Goal: Find contact information: Find contact information

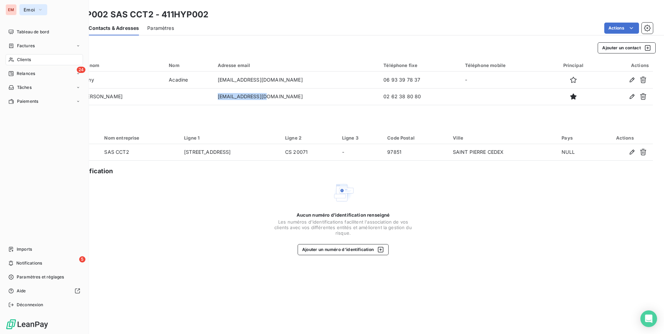
click at [33, 10] on span "Emoi" at bounding box center [29, 10] width 11 height 6
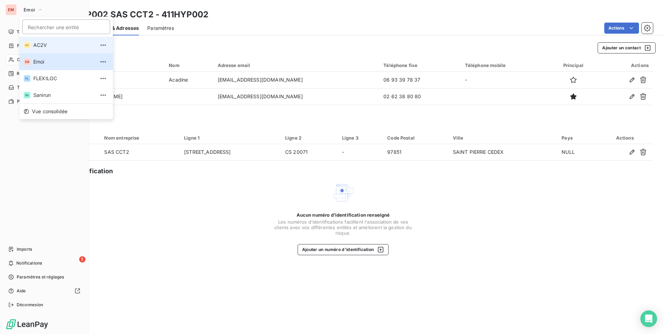
click at [47, 45] on span "AC2V" at bounding box center [63, 45] width 61 height 7
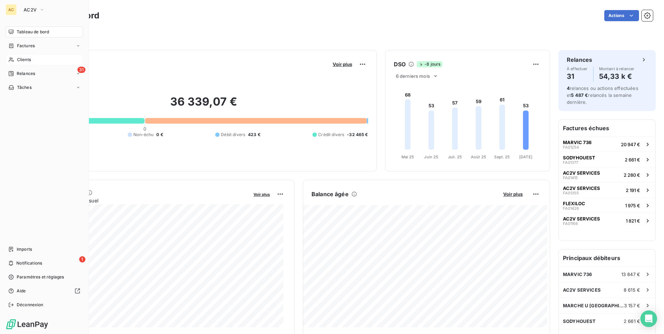
click at [19, 63] on div "Clients" at bounding box center [44, 59] width 77 height 11
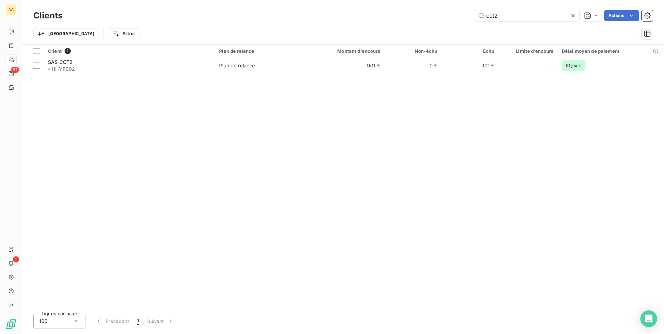
drag, startPoint x: 504, startPoint y: 15, endPoint x: 468, endPoint y: 19, distance: 36.0
click at [468, 20] on div "cct2 Actions" at bounding box center [362, 15] width 582 height 11
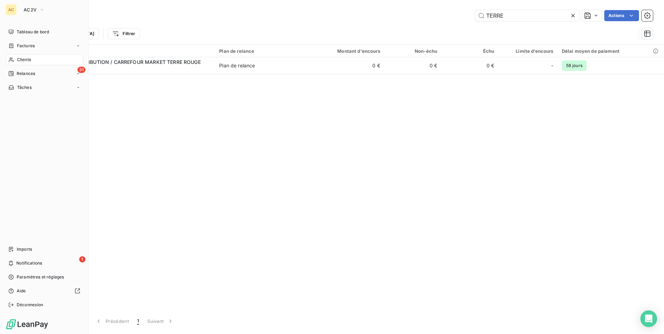
type input "TERRE"
click at [11, 12] on div "AC" at bounding box center [11, 9] width 11 height 11
click at [30, 9] on span "AC2V" at bounding box center [30, 10] width 13 height 6
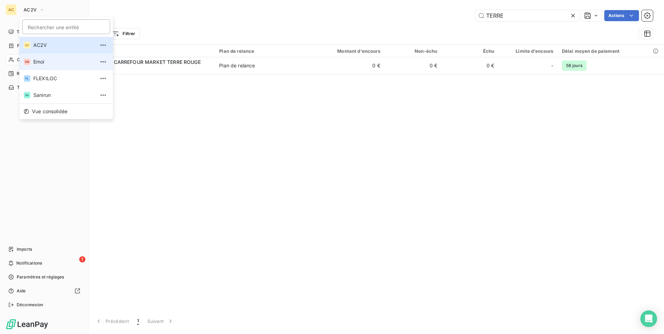
click at [46, 65] on span "Emoi" at bounding box center [63, 61] width 61 height 7
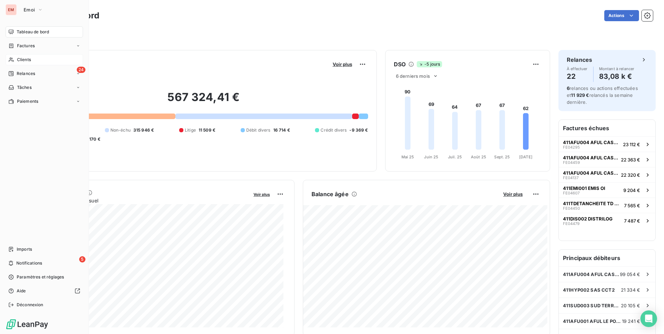
click at [27, 59] on span "Clients" at bounding box center [24, 60] width 14 height 6
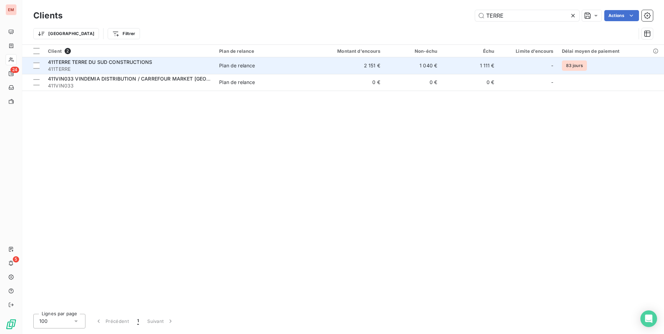
click at [115, 66] on span "411TERRE" at bounding box center [129, 69] width 163 height 7
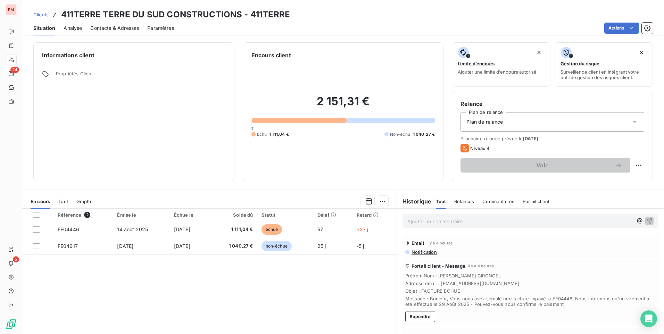
click at [107, 28] on span "Contacts & Adresses" at bounding box center [114, 28] width 49 height 7
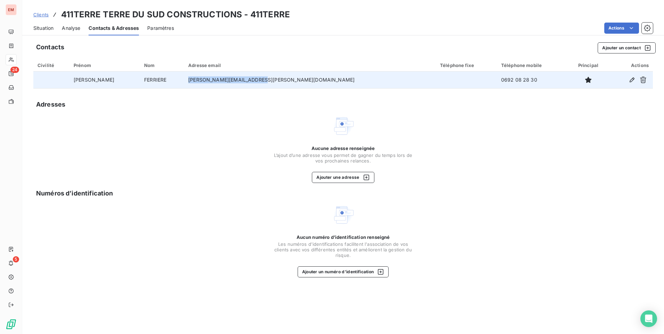
drag, startPoint x: 270, startPoint y: 82, endPoint x: 185, endPoint y: 78, distance: 85.9
click at [185, 78] on tr "[PERSON_NAME] [PERSON_NAME][EMAIL_ADDRESS][PERSON_NAME][DOMAIN_NAME] 0692 08 28…" at bounding box center [342, 80] width 619 height 17
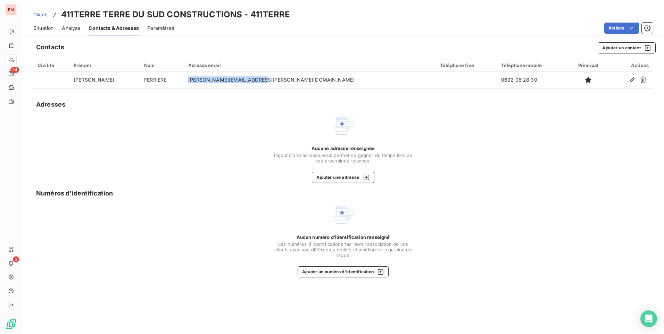
copy tr "[PERSON_NAME][EMAIL_ADDRESS][PERSON_NAME][DOMAIN_NAME]"
